Goal: Navigation & Orientation: Find specific page/section

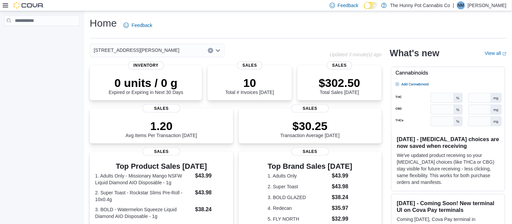
click at [495, 7] on p "[PERSON_NAME]" at bounding box center [487, 5] width 39 height 8
